Goal: Task Accomplishment & Management: Manage account settings

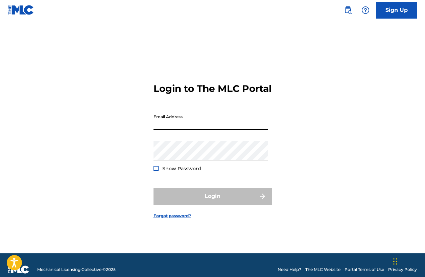
type input "[PERSON_NAME][EMAIL_ADDRESS][PERSON_NAME][DOMAIN_NAME]"
click at [212, 202] on button "Login" at bounding box center [212, 196] width 118 height 17
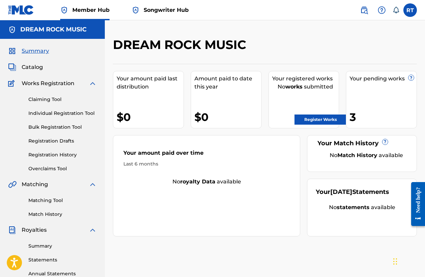
click at [376, 97] on div "Your pending works ? 3" at bounding box center [380, 99] width 71 height 57
click at [353, 114] on div "3" at bounding box center [382, 116] width 67 height 15
click at [57, 155] on link "Registration History" at bounding box center [62, 154] width 68 height 7
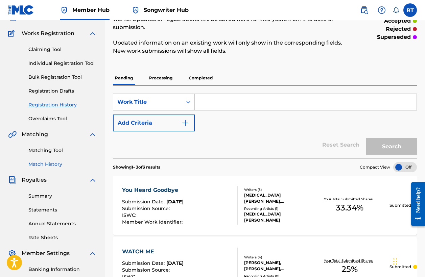
scroll to position [46, 0]
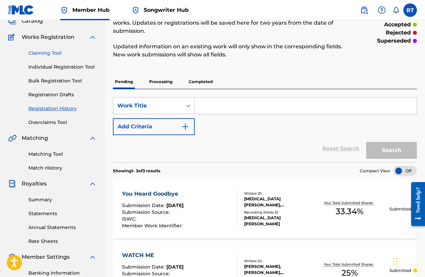
click at [51, 54] on link "Claiming Tool" at bounding box center [62, 53] width 68 height 7
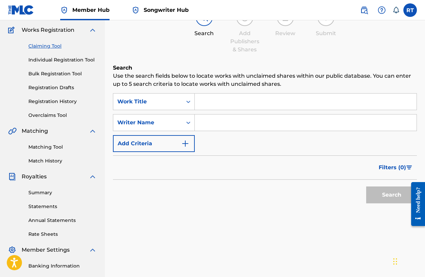
scroll to position [54, 0]
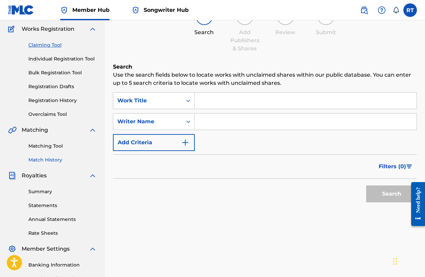
click at [57, 160] on link "Match History" at bounding box center [62, 159] width 68 height 7
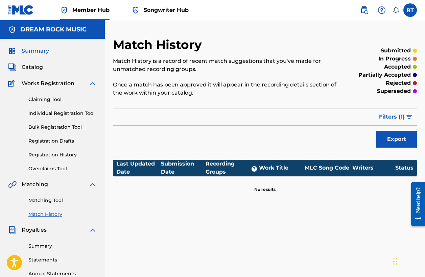
click at [30, 52] on span "Summary" at bounding box center [35, 51] width 27 height 8
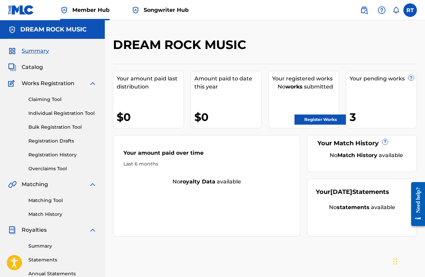
click at [155, 11] on span "Songwriter Hub" at bounding box center [166, 10] width 45 height 8
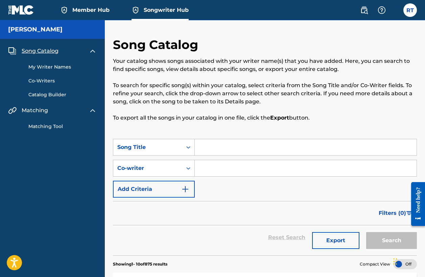
click at [50, 67] on link "My Writer Names" at bounding box center [62, 66] width 68 height 7
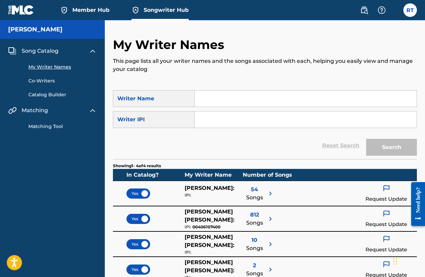
click at [47, 52] on span "Song Catalog" at bounding box center [40, 51] width 37 height 8
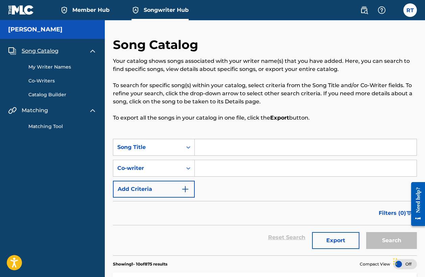
click at [54, 126] on link "Matching Tool" at bounding box center [62, 126] width 68 height 7
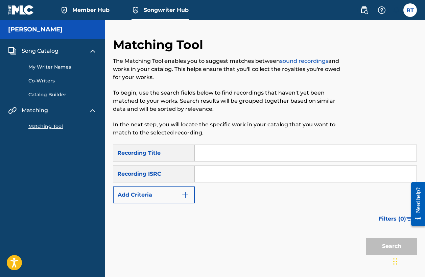
click at [96, 9] on span "Member Hub" at bounding box center [90, 10] width 37 height 8
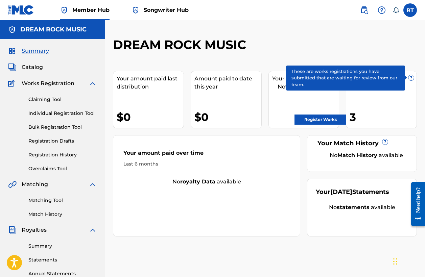
click at [410, 76] on span "?" at bounding box center [410, 77] width 5 height 5
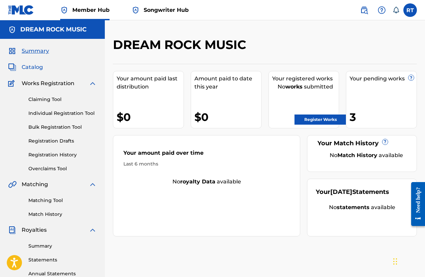
click at [37, 67] on span "Catalog" at bounding box center [32, 67] width 21 height 8
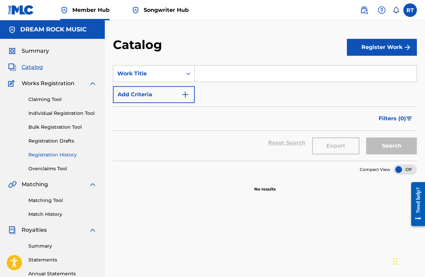
click at [73, 155] on link "Registration History" at bounding box center [62, 154] width 68 height 7
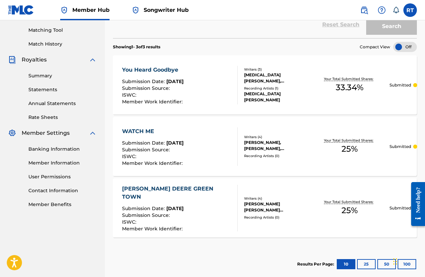
scroll to position [168, 0]
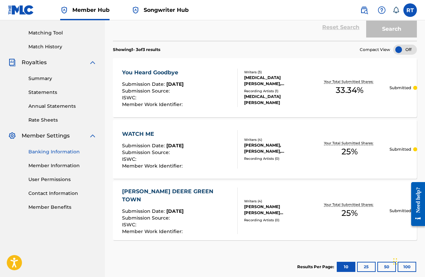
click at [56, 154] on link "Banking Information" at bounding box center [62, 151] width 68 height 7
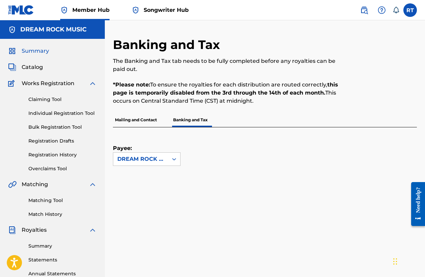
click at [40, 51] on span "Summary" at bounding box center [35, 51] width 27 height 8
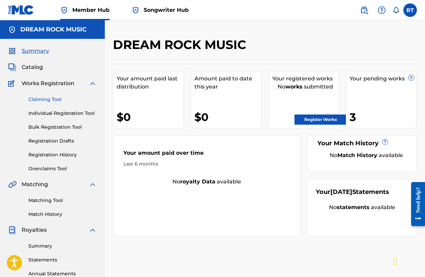
click at [53, 99] on link "Claiming Tool" at bounding box center [62, 99] width 68 height 7
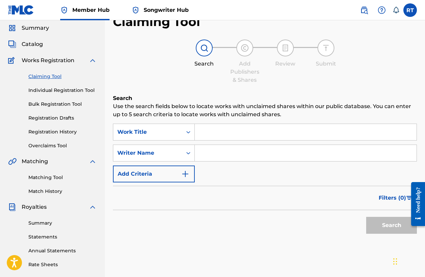
scroll to position [21, 0]
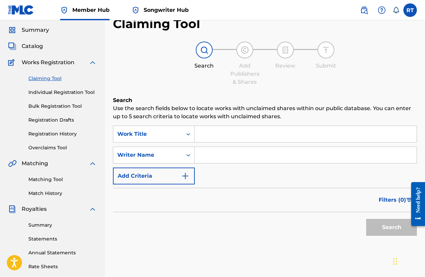
click at [215, 134] on input "Search Form" at bounding box center [306, 134] width 222 height 16
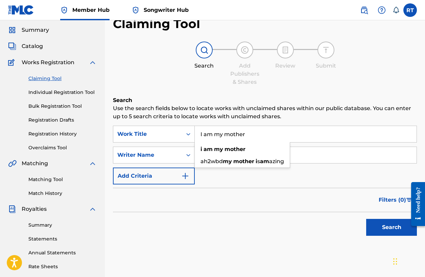
type input "I am my mother"
click at [313, 156] on input "Search Form" at bounding box center [306, 155] width 222 height 16
type input "a"
type input "[PERSON_NAME]"
drag, startPoint x: 313, startPoint y: 156, endPoint x: 312, endPoint y: 192, distance: 36.2
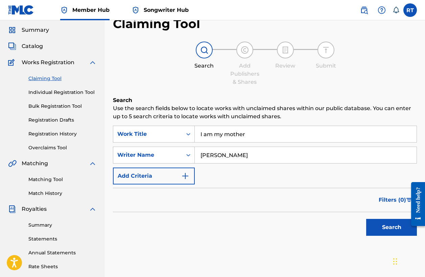
click at [312, 192] on div "Filters ( 0 )" at bounding box center [265, 200] width 304 height 24
click at [376, 230] on button "Search" at bounding box center [391, 227] width 51 height 17
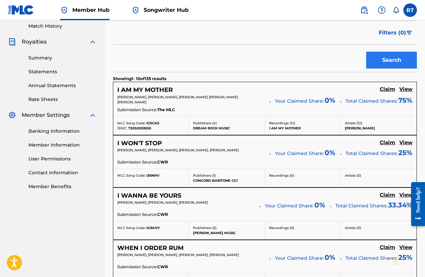
scroll to position [229, 0]
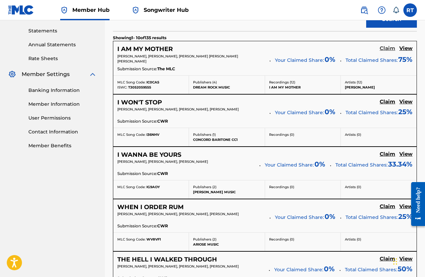
click at [386, 49] on h5 "Claim" at bounding box center [387, 48] width 16 height 6
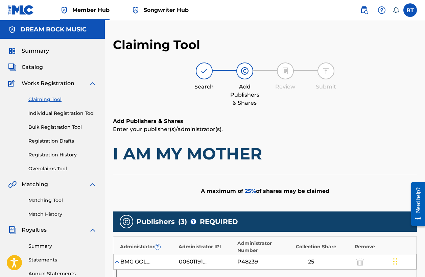
scroll to position [0, 0]
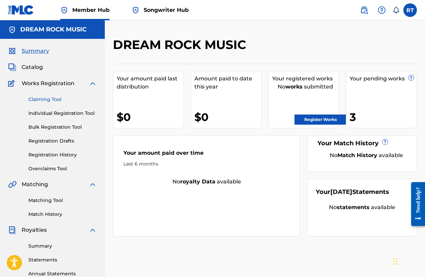
click at [39, 99] on link "Claiming Tool" at bounding box center [62, 99] width 68 height 7
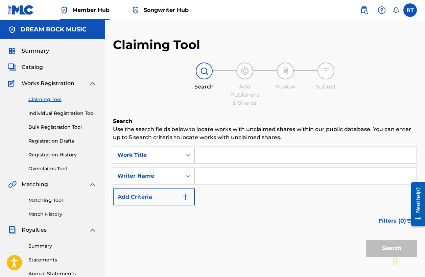
click at [211, 158] on input "Search Form" at bounding box center [306, 155] width 222 height 16
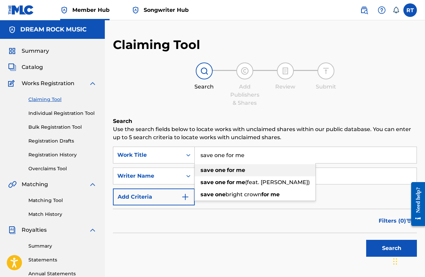
click at [215, 168] on strong "one" at bounding box center [220, 170] width 10 height 6
type input "save one for me"
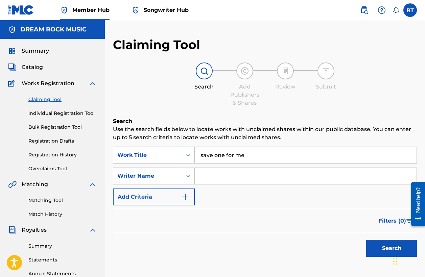
click at [214, 173] on input "Search Form" at bounding box center [306, 176] width 222 height 16
type input "[PERSON_NAME]"
drag, startPoint x: 246, startPoint y: 188, endPoint x: 372, endPoint y: 247, distance: 139.0
click at [372, 247] on button "Search" at bounding box center [391, 248] width 51 height 17
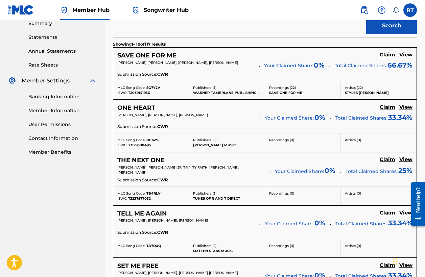
scroll to position [243, 0]
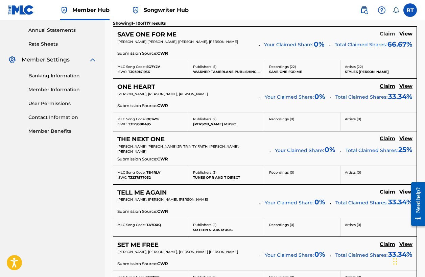
click at [387, 33] on h5 "Claim" at bounding box center [387, 34] width 16 height 6
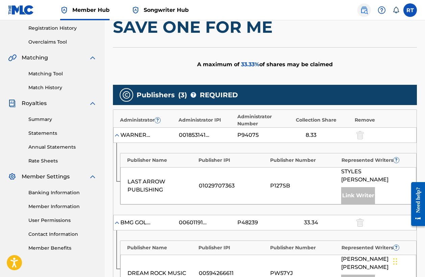
scroll to position [126, 0]
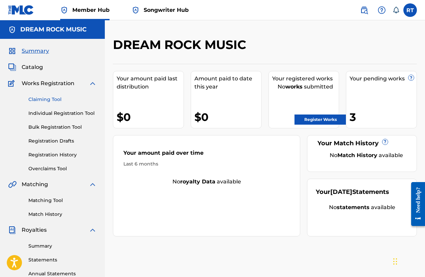
click at [55, 99] on link "Claiming Tool" at bounding box center [62, 99] width 68 height 7
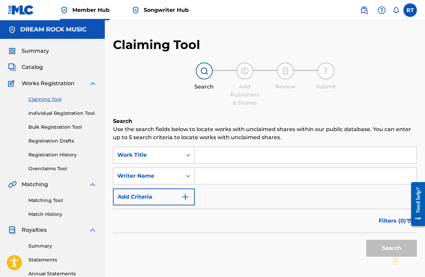
click at [210, 157] on input "Search Form" at bounding box center [306, 155] width 222 height 16
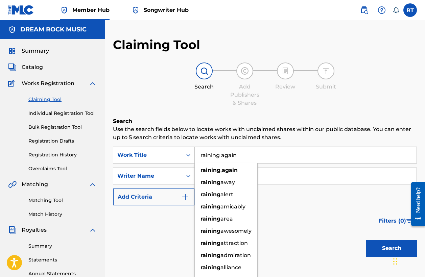
type input "raining again"
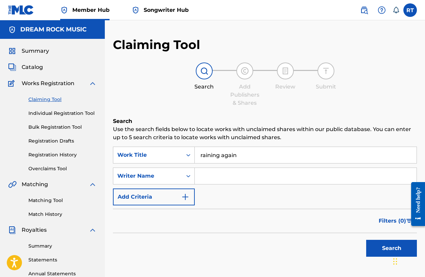
click at [222, 178] on input "Search Form" at bounding box center [306, 176] width 222 height 16
type input "[PERSON_NAME]"
drag, startPoint x: 228, startPoint y: 187, endPoint x: 383, endPoint y: 247, distance: 165.9
click at [383, 247] on button "Search" at bounding box center [391, 248] width 51 height 17
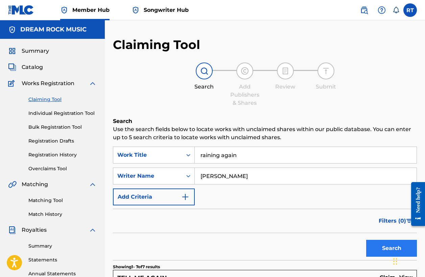
click at [382, 247] on button "Search" at bounding box center [391, 248] width 51 height 17
drag, startPoint x: 254, startPoint y: 178, endPoint x: 181, endPoint y: 172, distance: 73.1
click at [181, 172] on div "SearchWithCriteriac3e056c9-4593-4fa4-b8d0-3ee946542ab8 Writer Name Rachel Thibo…" at bounding box center [265, 176] width 304 height 17
click at [384, 249] on button "Search" at bounding box center [391, 248] width 51 height 17
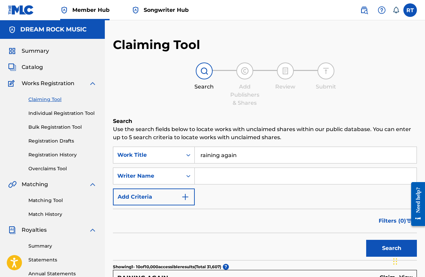
click at [212, 174] on input "Search Form" at bounding box center [306, 176] width 222 height 16
type input "chris barron"
click at [374, 250] on button "Search" at bounding box center [391, 248] width 51 height 17
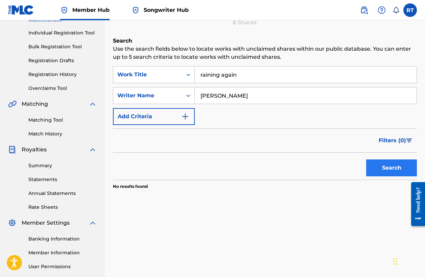
scroll to position [76, 0]
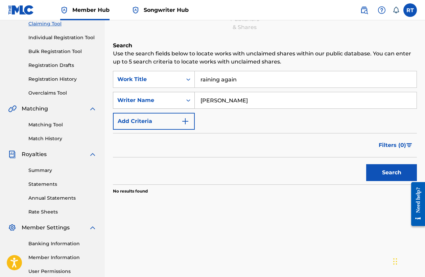
drag, startPoint x: 241, startPoint y: 103, endPoint x: 147, endPoint y: 101, distance: 94.2
click at [147, 101] on div "SearchWithCriteriac3e056c9-4593-4fa4-b8d0-3ee946542ab8 Writer Name chris barron" at bounding box center [265, 100] width 304 height 17
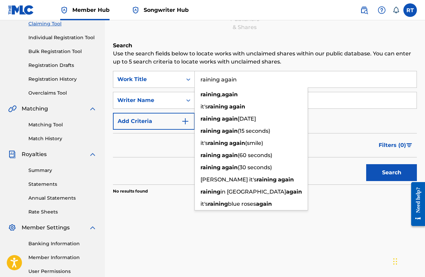
drag, startPoint x: 241, startPoint y: 82, endPoint x: 147, endPoint y: 68, distance: 95.7
click at [147, 68] on div "Search Use the search fields below to locate works with unclaimed shares within…" at bounding box center [265, 135] width 304 height 186
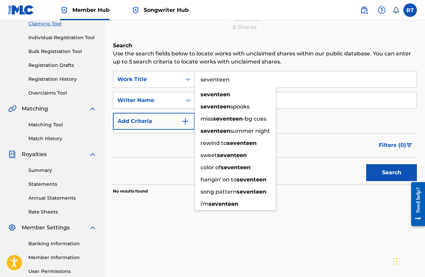
type input "seventeen"
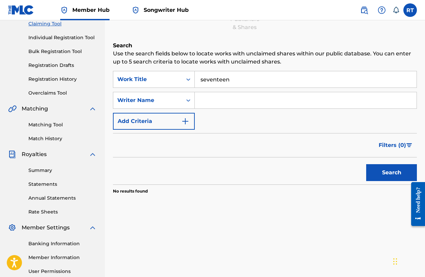
click at [204, 92] on input "Search Form" at bounding box center [306, 100] width 222 height 16
click at [380, 173] on button "Search" at bounding box center [391, 172] width 51 height 17
drag, startPoint x: 274, startPoint y: 104, endPoint x: 158, endPoint y: 101, distance: 115.5
click at [158, 101] on div "SearchWithCriteriac3e056c9-4593-4fa4-b8d0-3ee946542ab8 Writer Name Rebecca Lynn…" at bounding box center [265, 100] width 304 height 17
type input "[PERSON_NAME]"
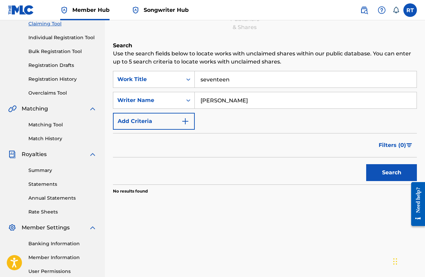
drag, startPoint x: 158, startPoint y: 101, endPoint x: 383, endPoint y: 172, distance: 235.3
click at [383, 173] on button "Search" at bounding box center [391, 172] width 51 height 17
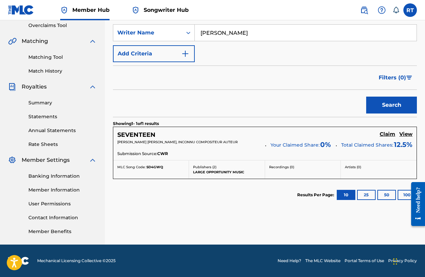
scroll to position [143, 0]
click at [385, 135] on h5 "Claim" at bounding box center [387, 134] width 16 height 6
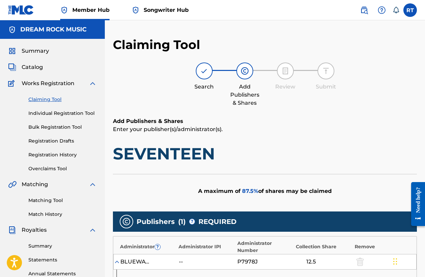
scroll to position [0, 0]
click at [22, 13] on img at bounding box center [21, 10] width 26 height 10
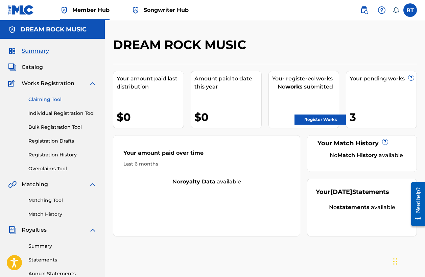
click at [54, 98] on link "Claiming Tool" at bounding box center [62, 99] width 68 height 7
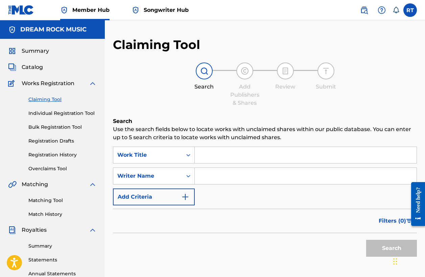
click at [207, 154] on input "Search Form" at bounding box center [306, 155] width 222 height 16
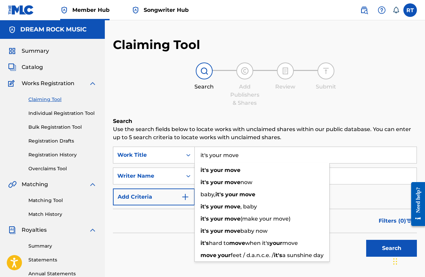
type input "it's your move"
click at [350, 172] on input "Search Form" at bounding box center [306, 176] width 222 height 16
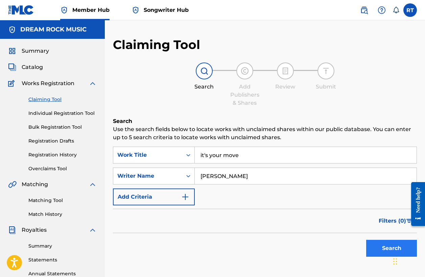
drag, startPoint x: 350, startPoint y: 172, endPoint x: 382, endPoint y: 248, distance: 82.6
click at [382, 248] on button "Search" at bounding box center [391, 248] width 51 height 17
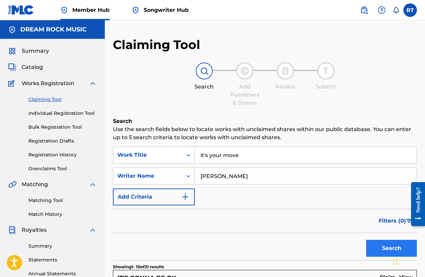
click at [384, 251] on button "Search" at bounding box center [391, 248] width 51 height 17
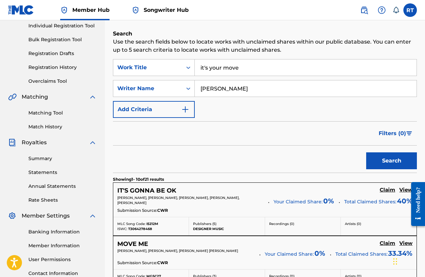
scroll to position [89, 0]
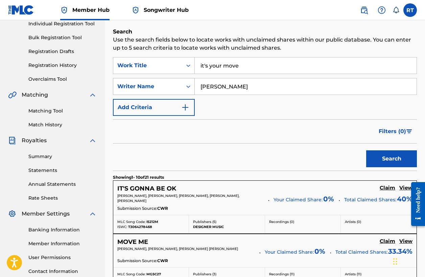
drag, startPoint x: 261, startPoint y: 90, endPoint x: 185, endPoint y: 87, distance: 76.4
click at [185, 88] on div "SearchWithCriteriac3e056c9-4593-4fa4-b8d0-3ee946542ab8 Writer Name Rachel Thibo…" at bounding box center [265, 86] width 304 height 17
type input "josh Kelley"
drag, startPoint x: 185, startPoint y: 87, endPoint x: 225, endPoint y: 117, distance: 49.7
click at [225, 117] on form "SearchWithCriteria205bc121-1581-4359-b621-0bd857cf9d62 Work Title it's your mov…" at bounding box center [265, 113] width 304 height 113
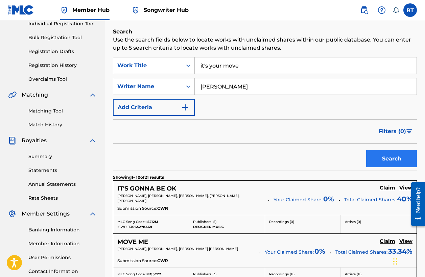
click at [380, 164] on button "Search" at bounding box center [391, 158] width 51 height 17
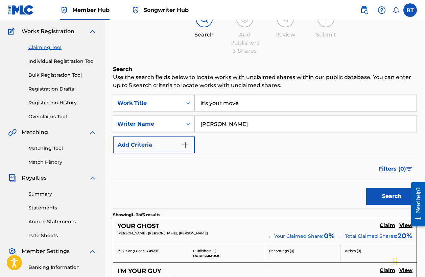
scroll to position [51, 0]
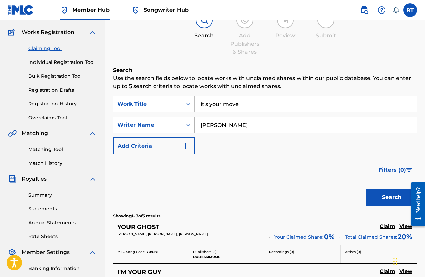
drag, startPoint x: 237, startPoint y: 127, endPoint x: 159, endPoint y: 127, distance: 78.4
click at [159, 127] on div "SearchWithCriteriac3e056c9-4593-4fa4-b8d0-3ee946542ab8 Writer Name josh Kelley" at bounding box center [265, 125] width 304 height 17
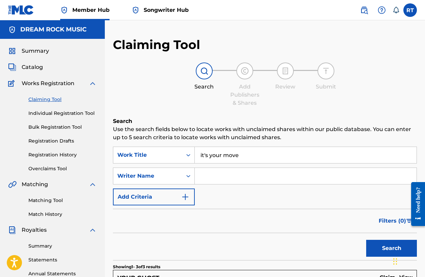
scroll to position [0, 0]
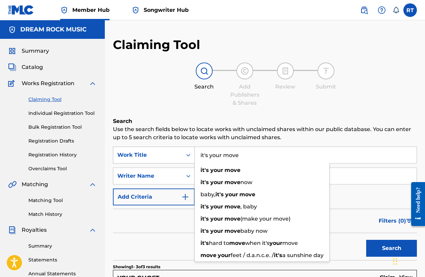
drag, startPoint x: 246, startPoint y: 152, endPoint x: 165, endPoint y: 154, distance: 81.4
click at [165, 154] on div "SearchWithCriteria205bc121-1581-4359-b621-0bd857cf9d62 Work Title it's your mov…" at bounding box center [265, 155] width 304 height 17
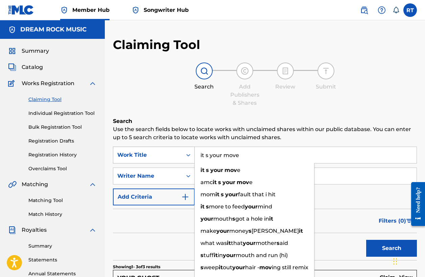
type input "it s your move"
click at [391, 248] on button "Search" at bounding box center [391, 248] width 51 height 17
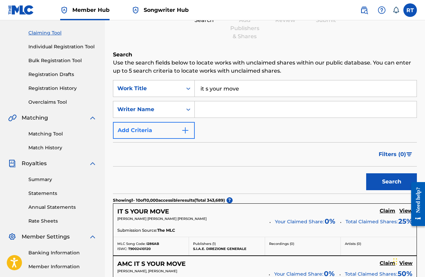
scroll to position [73, 0]
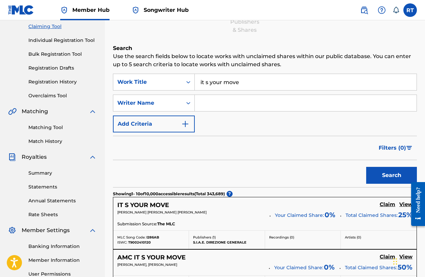
click at [212, 106] on input "Search Form" at bounding box center [306, 103] width 222 height 16
click at [391, 175] on button "Search" at bounding box center [391, 175] width 51 height 17
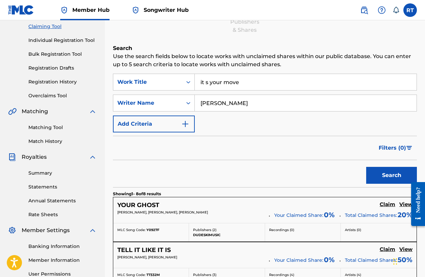
type input "josh Kelley"
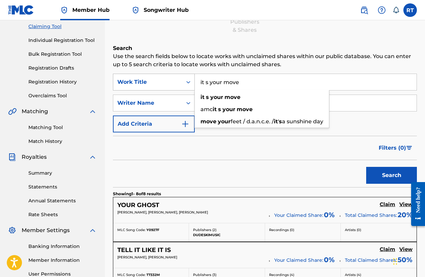
drag, startPoint x: 210, startPoint y: 81, endPoint x: 148, endPoint y: 86, distance: 62.3
click at [148, 86] on div "SearchWithCriteria205bc121-1581-4359-b621-0bd857cf9d62 Work Title it s your mov…" at bounding box center [265, 82] width 304 height 17
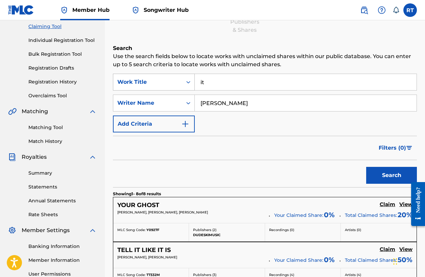
type input "i"
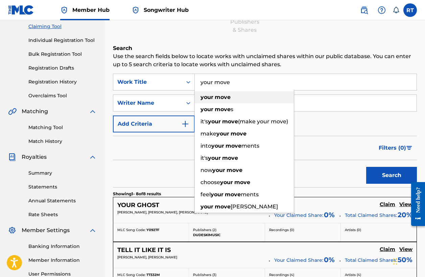
type input "your move"
click at [237, 95] on div "your move" at bounding box center [244, 97] width 99 height 12
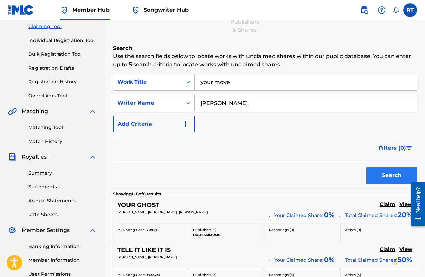
click at [391, 174] on button "Search" at bounding box center [391, 175] width 51 height 17
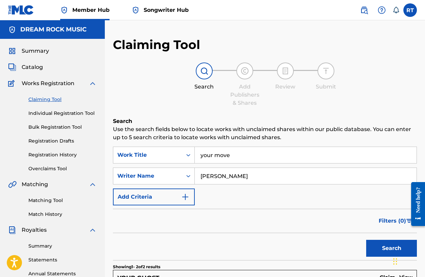
scroll to position [0, 0]
drag, startPoint x: 239, startPoint y: 153, endPoint x: 118, endPoint y: 152, distance: 120.9
click at [118, 152] on div "SearchWithCriteria205bc121-1581-4359-b621-0bd857cf9d62 Work Title your move" at bounding box center [265, 155] width 304 height 17
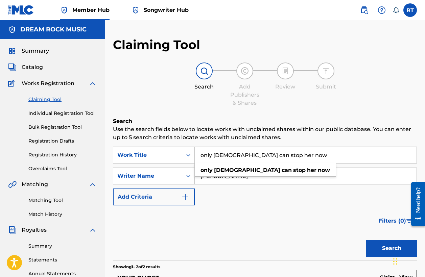
type input "only god can stop her now"
click at [325, 224] on div "Filters ( 0 )" at bounding box center [265, 221] width 304 height 24
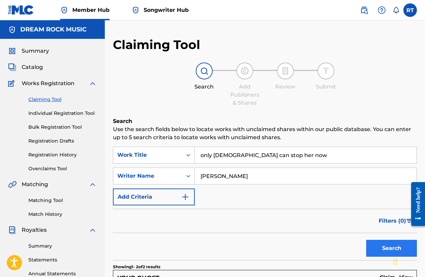
click at [374, 250] on button "Search" at bounding box center [391, 248] width 51 height 17
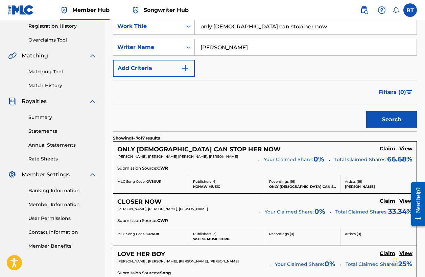
scroll to position [141, 0]
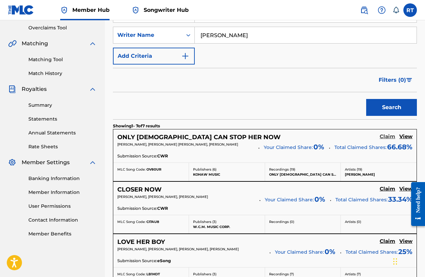
click at [387, 134] on h5 "Claim" at bounding box center [387, 136] width 16 height 6
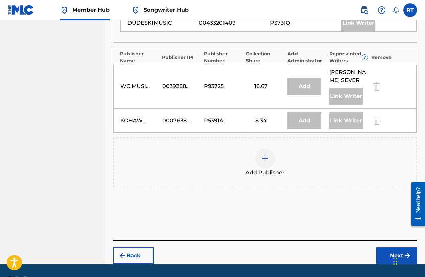
scroll to position [379, 0]
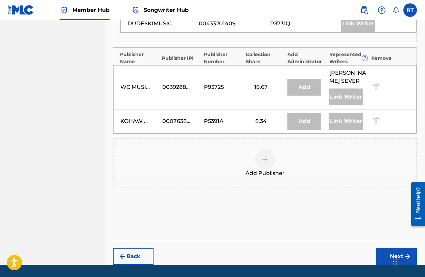
click at [266, 155] on img at bounding box center [265, 159] width 8 height 8
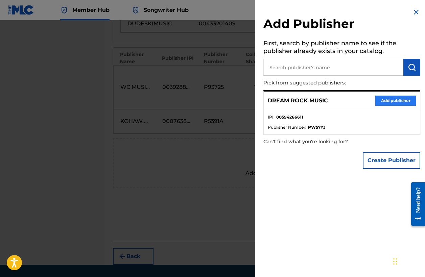
click at [384, 99] on button "Add publisher" at bounding box center [395, 101] width 41 height 10
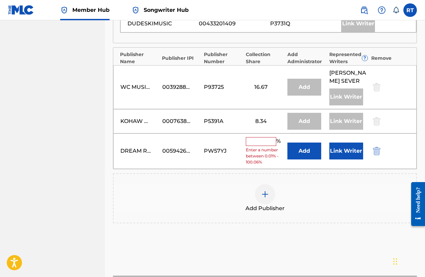
click at [265, 137] on input "text" at bounding box center [261, 141] width 30 height 9
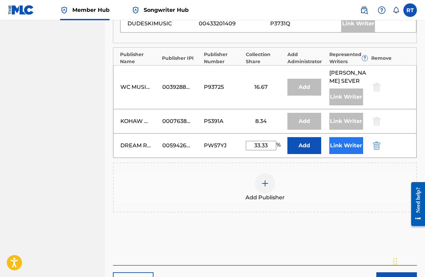
type input "33.33"
click at [348, 137] on button "Link Writer" at bounding box center [346, 145] width 34 height 17
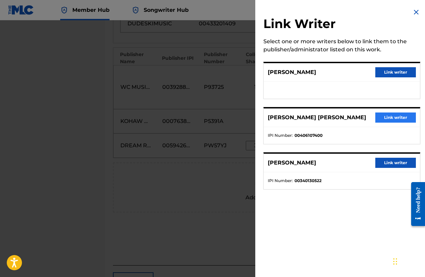
click at [382, 117] on button "Link writer" at bounding box center [395, 117] width 41 height 10
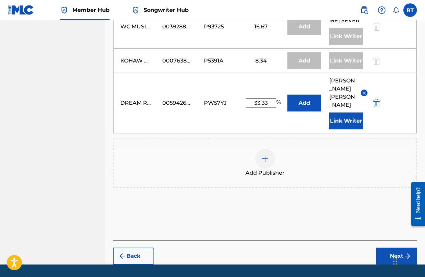
scroll to position [439, 0]
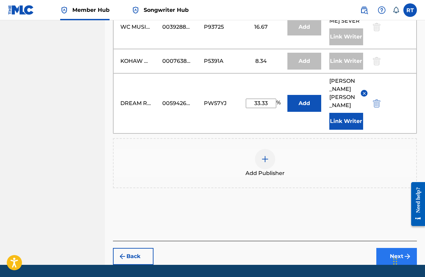
click at [395, 248] on button "Next" at bounding box center [396, 256] width 41 height 17
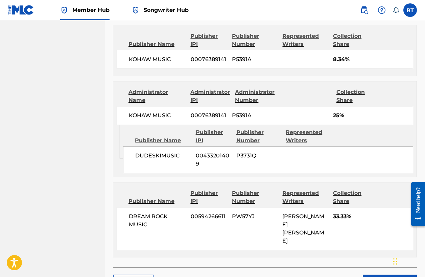
scroll to position [482, 0]
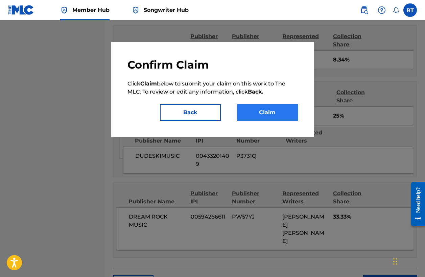
click at [271, 109] on button "Claim" at bounding box center [267, 112] width 61 height 17
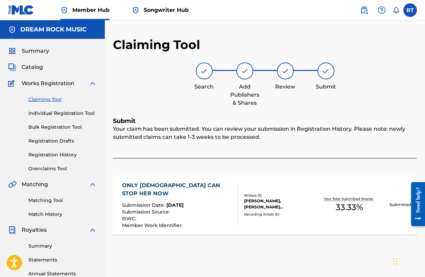
scroll to position [0, 0]
click at [44, 97] on link "Claiming Tool" at bounding box center [62, 99] width 68 height 7
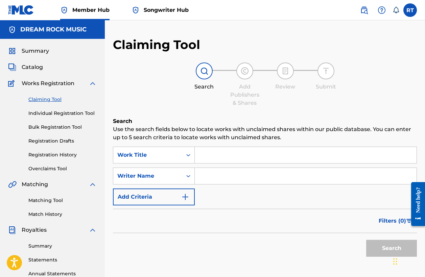
click at [239, 153] on input "Search Form" at bounding box center [306, 155] width 222 height 16
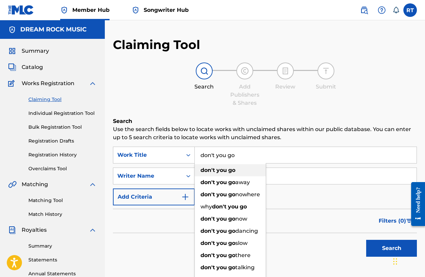
click at [233, 170] on strong "go" at bounding box center [231, 170] width 7 height 6
type input "don't you go"
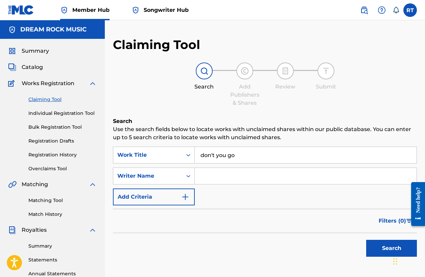
click at [225, 181] on input "Search Form" at bounding box center [306, 176] width 222 height 16
type input "josh Kelley"
drag, startPoint x: 235, startPoint y: 181, endPoint x: 387, endPoint y: 251, distance: 166.7
click at [387, 251] on button "Search" at bounding box center [391, 248] width 51 height 17
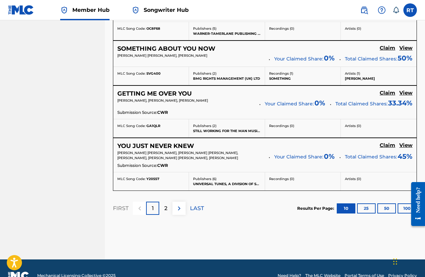
scroll to position [597, 0]
click at [165, 205] on div "2" at bounding box center [165, 208] width 13 height 13
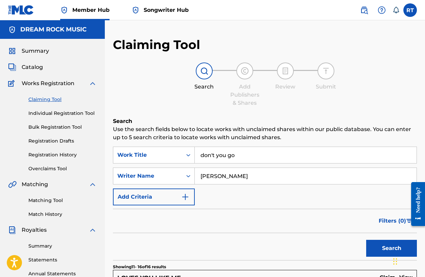
scroll to position [0, 0]
click at [151, 7] on span "Songwriter Hub" at bounding box center [166, 10] width 45 height 8
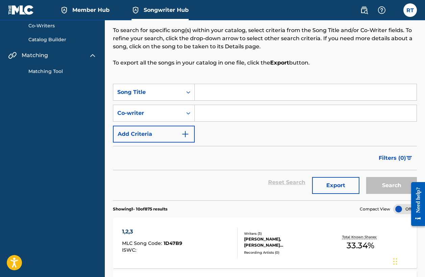
scroll to position [12, 0]
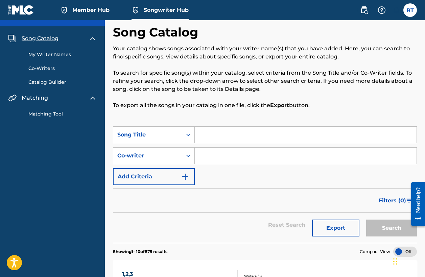
click at [207, 133] on input "Search Form" at bounding box center [306, 135] width 222 height 16
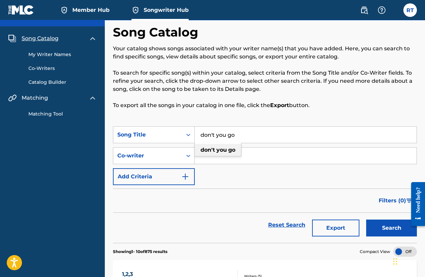
type input "don't you go"
click at [220, 149] on strong "you" at bounding box center [221, 150] width 10 height 6
click at [392, 227] on button "Search" at bounding box center [391, 228] width 51 height 17
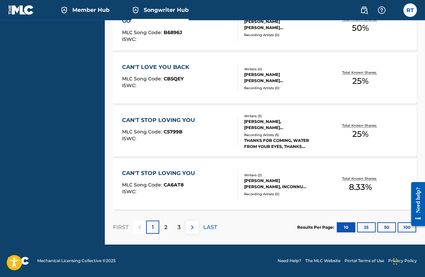
scroll to position [591, 0]
click at [165, 229] on p "2" at bounding box center [165, 227] width 3 height 8
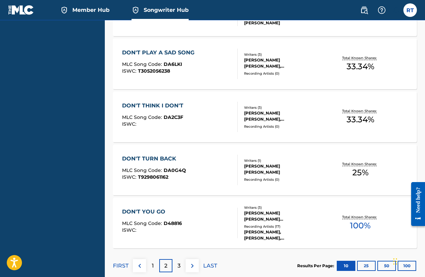
scroll to position [556, 0]
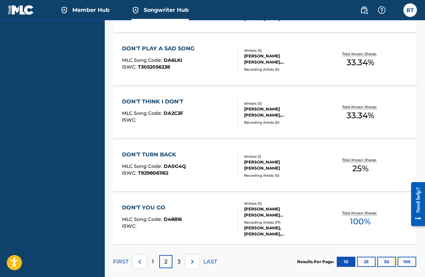
click at [155, 206] on div "DON'T YOU GO" at bounding box center [152, 208] width 60 height 8
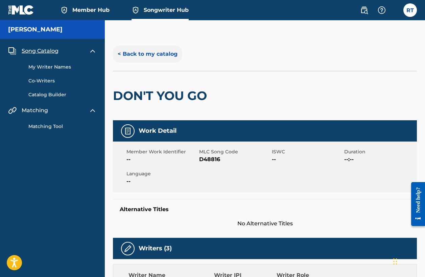
click at [157, 56] on button "< Back to my catalog" at bounding box center [147, 54] width 69 height 17
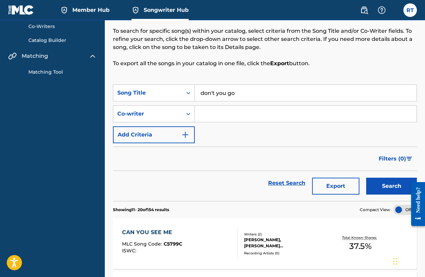
scroll to position [37, 0]
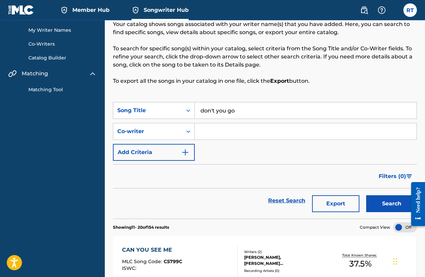
click at [241, 111] on input "don't you go" at bounding box center [306, 110] width 222 height 16
type input "d"
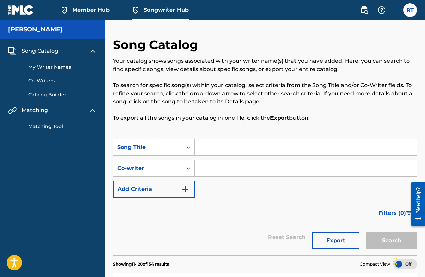
scroll to position [0, 0]
click at [50, 51] on span "Song Catalog" at bounding box center [40, 51] width 37 height 8
click at [37, 49] on span "Song Catalog" at bounding box center [40, 51] width 37 height 8
click at [161, 6] on span "Songwriter Hub" at bounding box center [166, 10] width 45 height 8
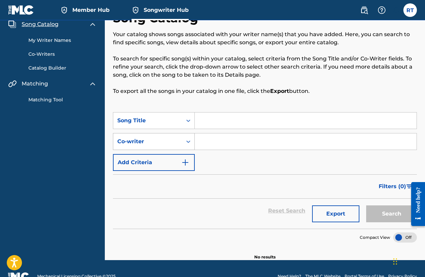
scroll to position [26, 0]
